Goal: Task Accomplishment & Management: Manage account settings

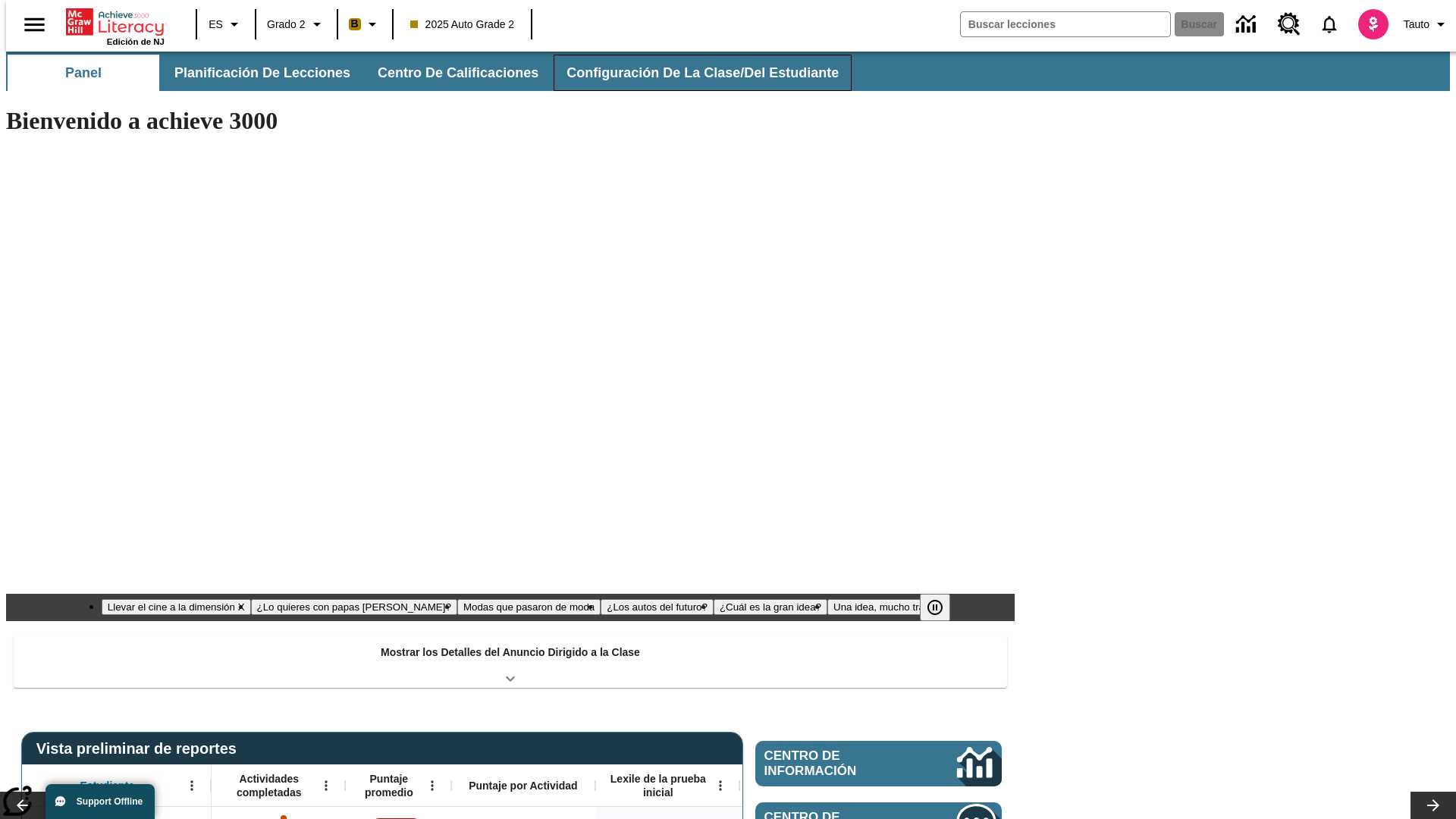
click at [687, 73] on button "Configuración de la clase/del estudiante" at bounding box center [703, 72] width 298 height 36
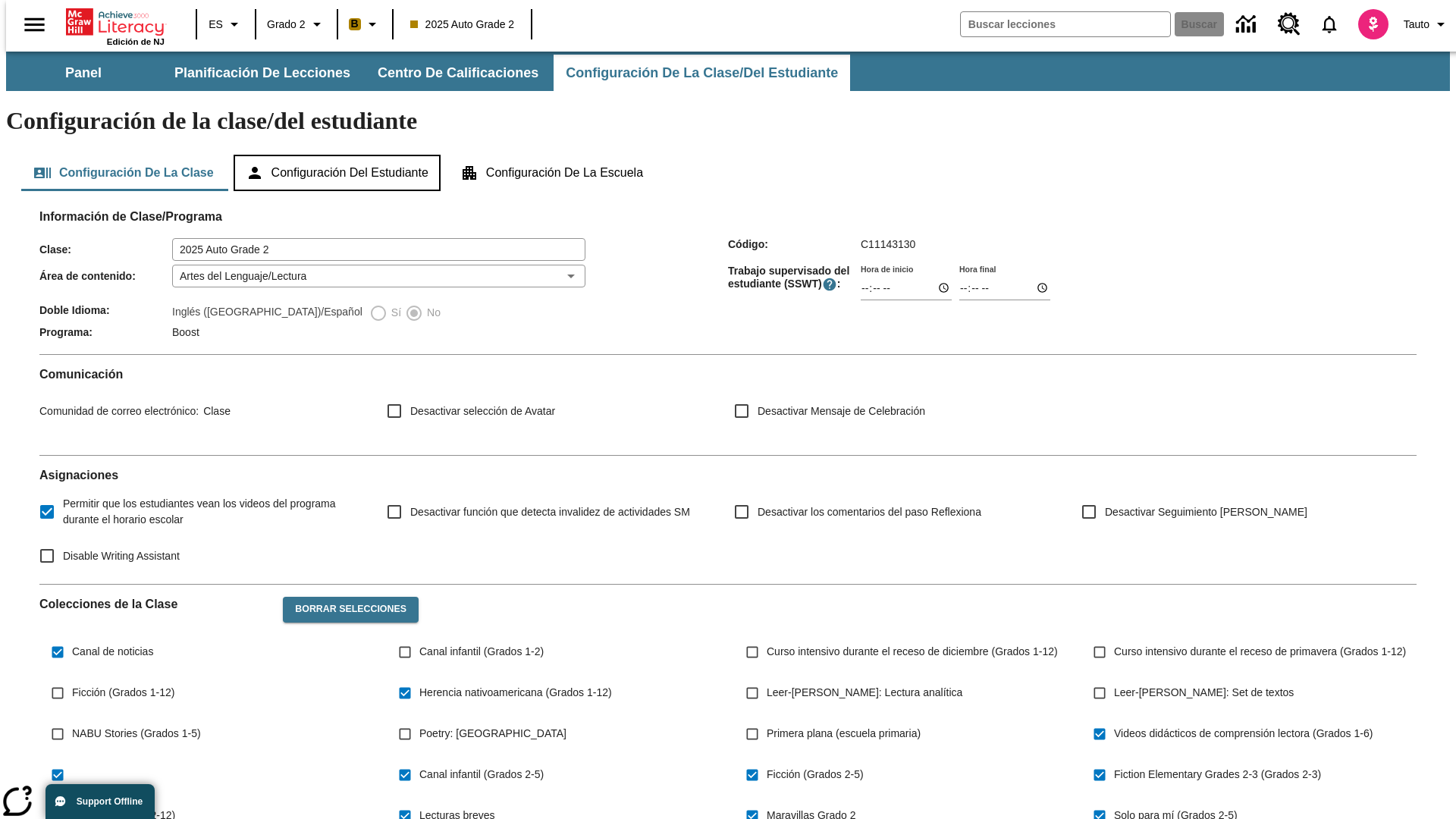
click at [339, 155] on button "Configuración del estudiante" at bounding box center [337, 173] width 207 height 36
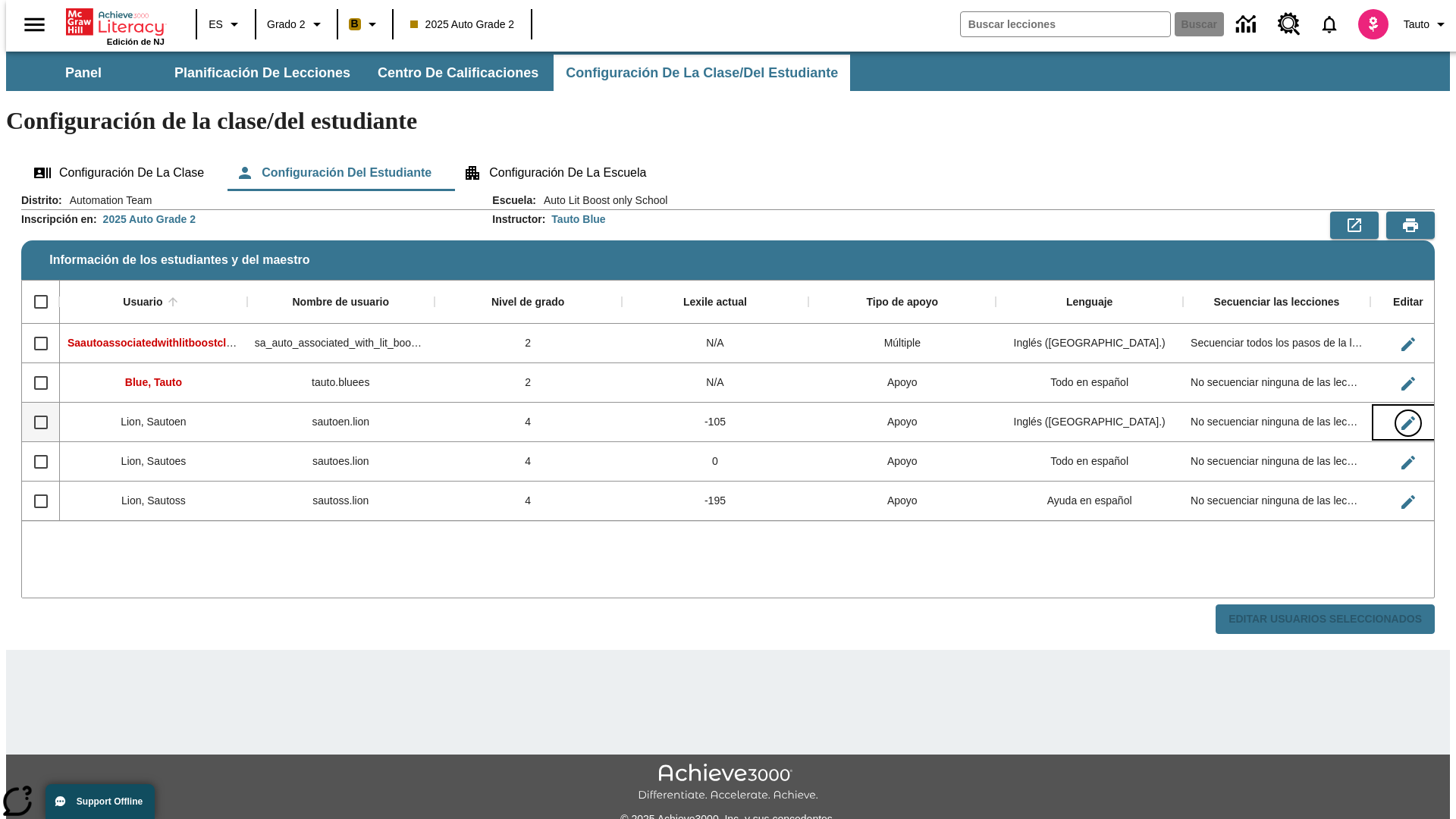
click at [1402, 417] on icon "Editar Usuario" at bounding box center [1408, 423] width 13 height 13
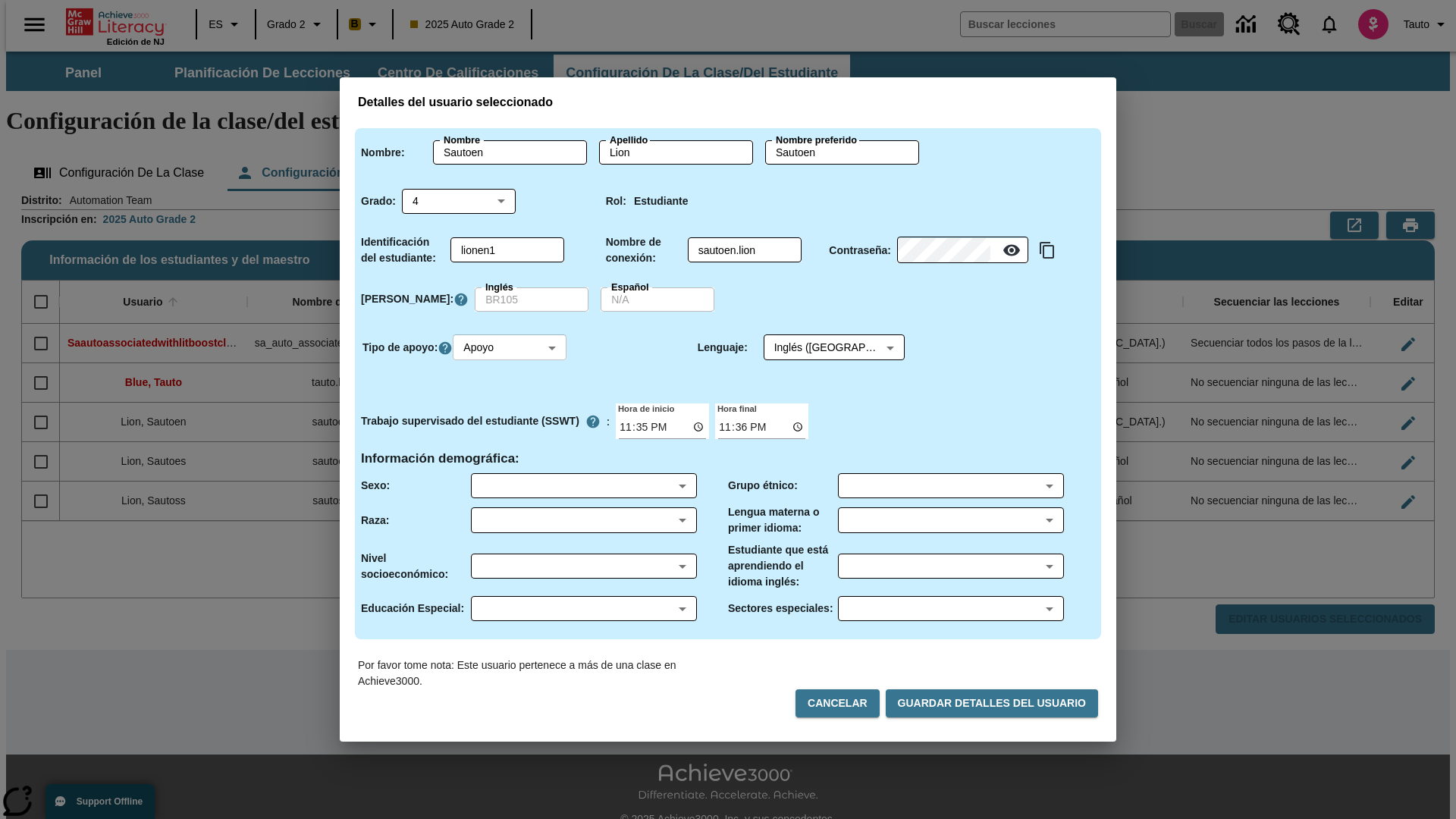
click at [512, 347] on body "Saltar al contenido principal Edición de NJ ES Grado 2 B 2025 Auto Grade 2 Busc…" at bounding box center [728, 453] width 1444 height 801
click at [512, 403] on li "Apoyo" at bounding box center [512, 404] width 114 height 25
click at [820, 347] on body "Saltar al contenido principal Edición de NJ ES Grado 2 B 2025 Auto Grade 2 Busc…" at bounding box center [728, 453] width 1444 height 801
click at [512, 347] on body "Saltar al contenido principal Edición de NJ ES Grado 2 B 2025 Auto Grade 2 Busc…" at bounding box center [728, 453] width 1444 height 801
click at [512, 428] on li "Enriquecimiento" at bounding box center [512, 429] width 114 height 25
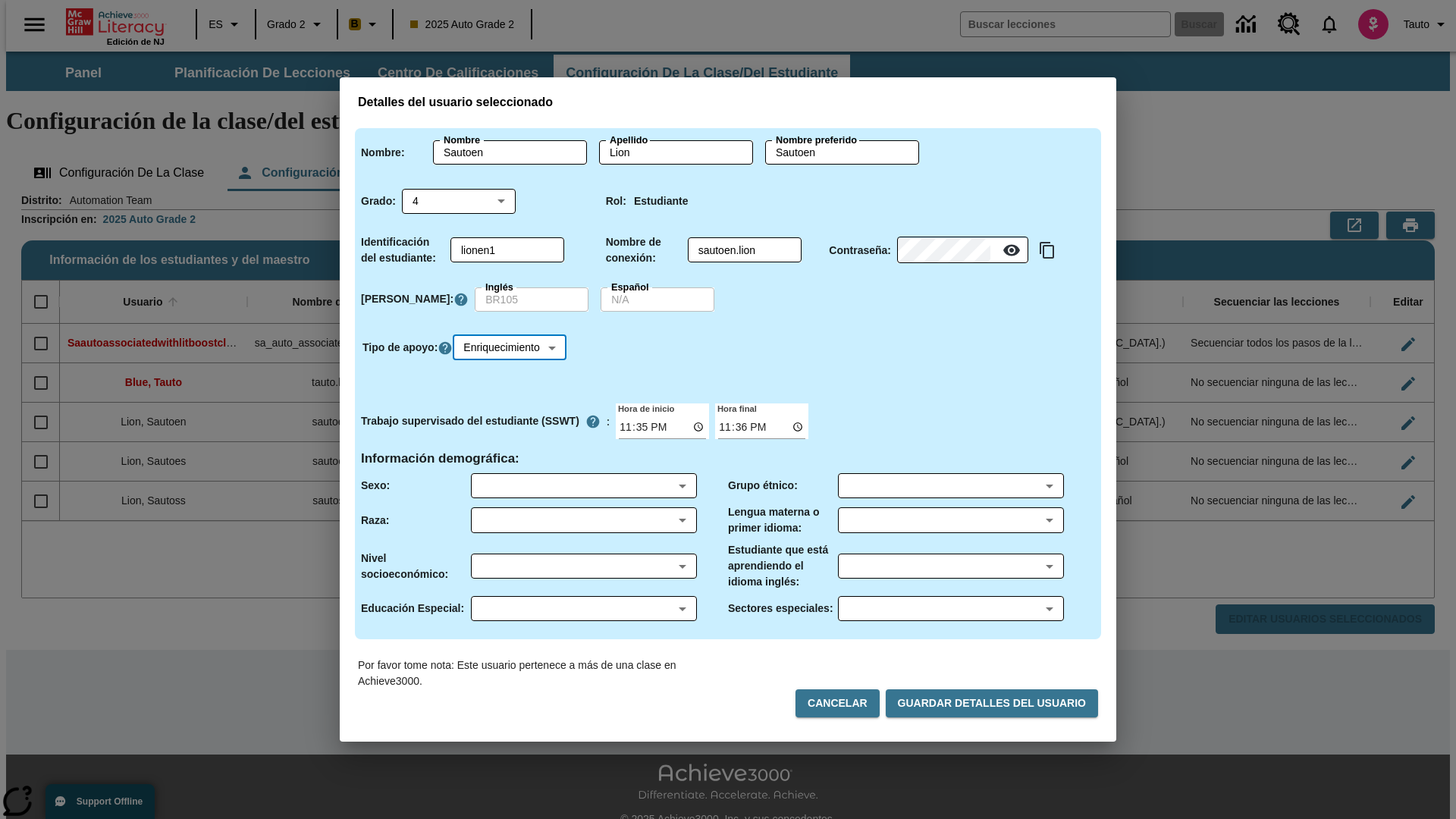
click at [515, 347] on body "Saltar al contenido principal Edición de NJ ES Grado 2 B 2025 Auto Grade 2 Busc…" at bounding box center [728, 453] width 1444 height 801
click at [515, 379] on li "Estándar" at bounding box center [515, 379] width 119 height 25
click at [512, 347] on body "Saltar al contenido principal Edición de NJ ES Grado 2 B 2025 Auto Grade 2 Busc…" at bounding box center [728, 453] width 1444 height 801
click at [512, 454] on li "Múltiple" at bounding box center [512, 454] width 114 height 25
type input "M"
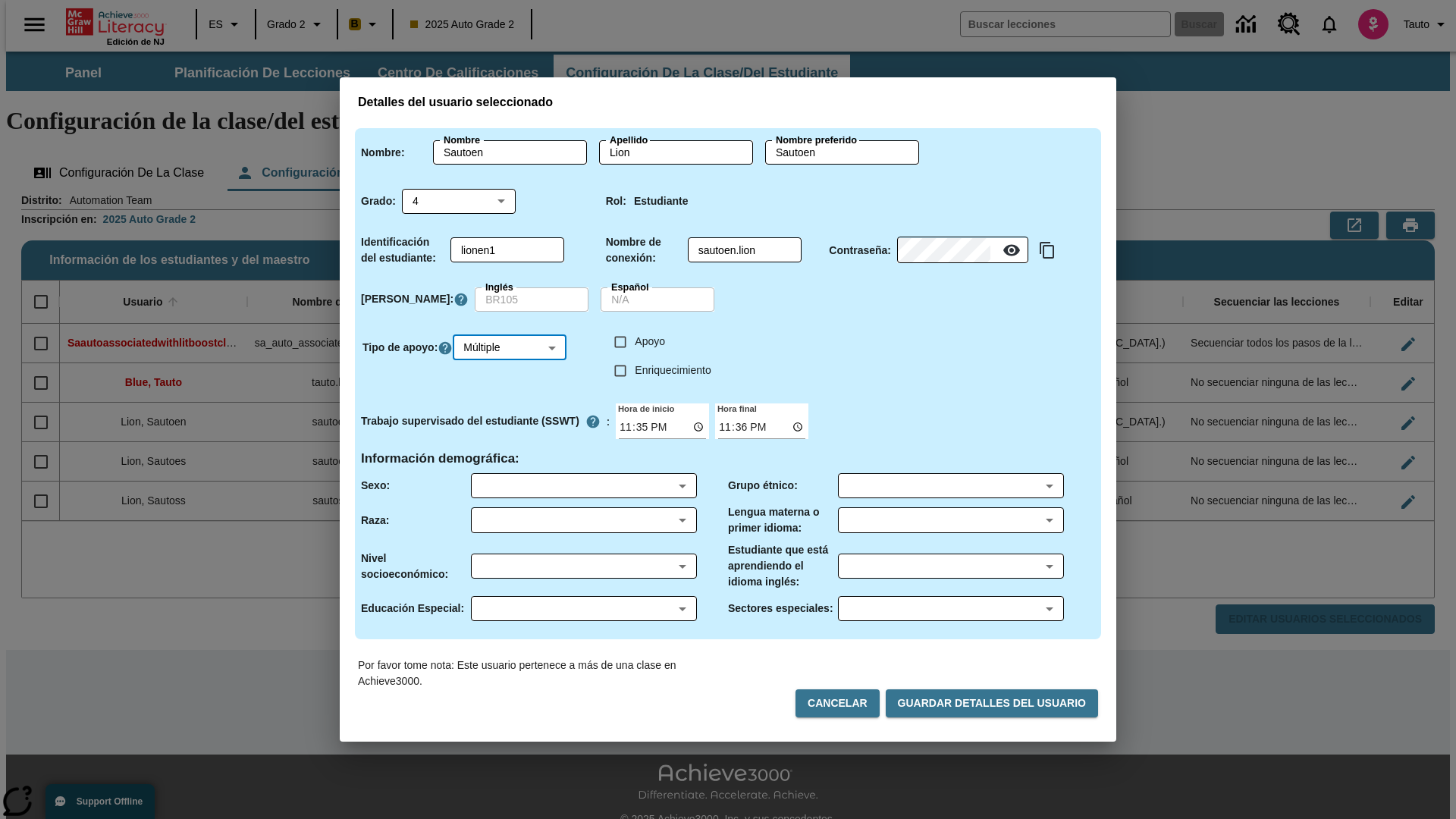
click at [620, 371] on input "Enriquecimiento" at bounding box center [620, 371] width 28 height 29
checkbox input "true"
click at [620, 341] on input "Apoyo" at bounding box center [620, 342] width 28 height 29
checkbox input "true"
